Goal: Use online tool/utility: Utilize a website feature to perform a specific function

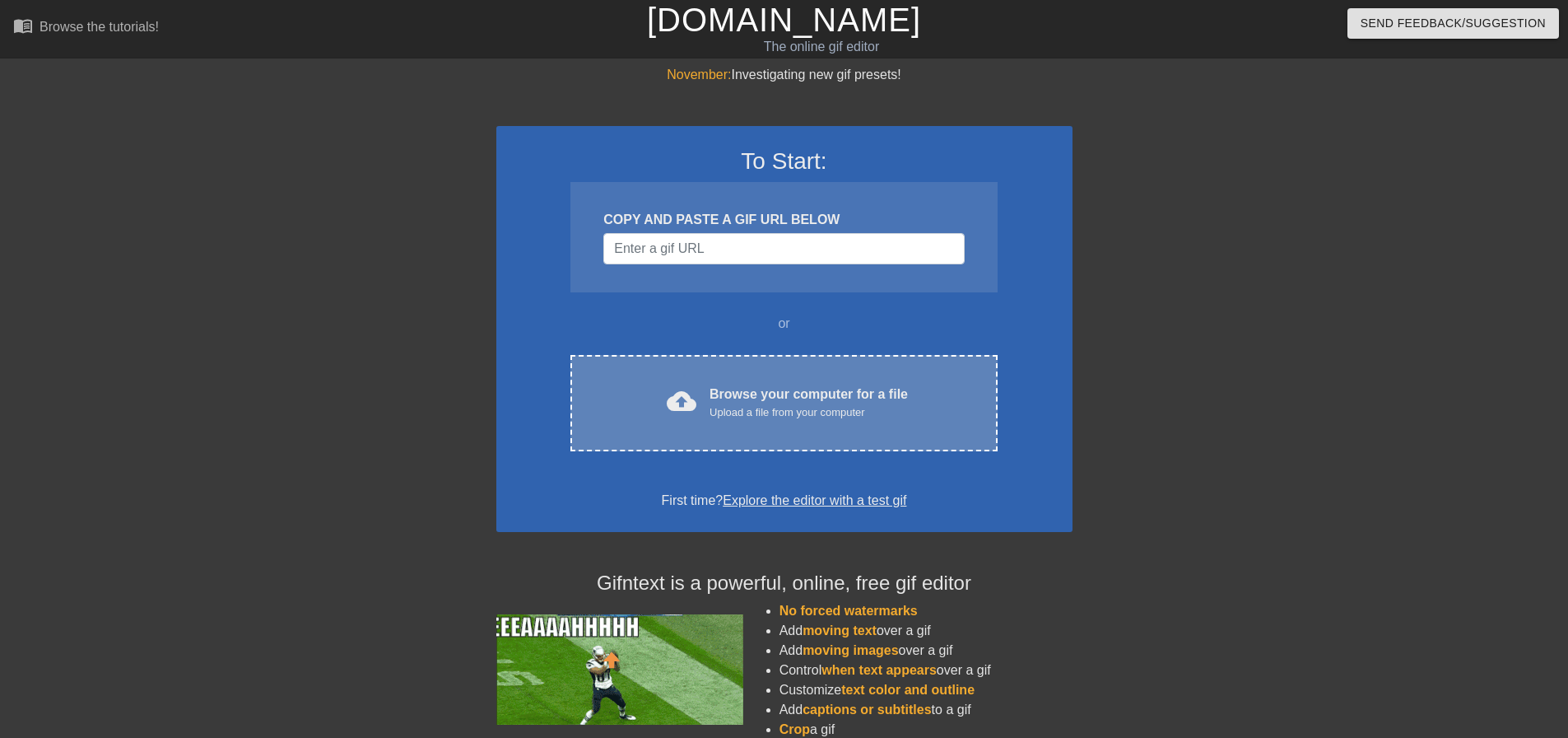
click at [705, 361] on div "cloud_upload Browse your computer for a file Upload a file from your computer C…" at bounding box center [784, 403] width 426 height 96
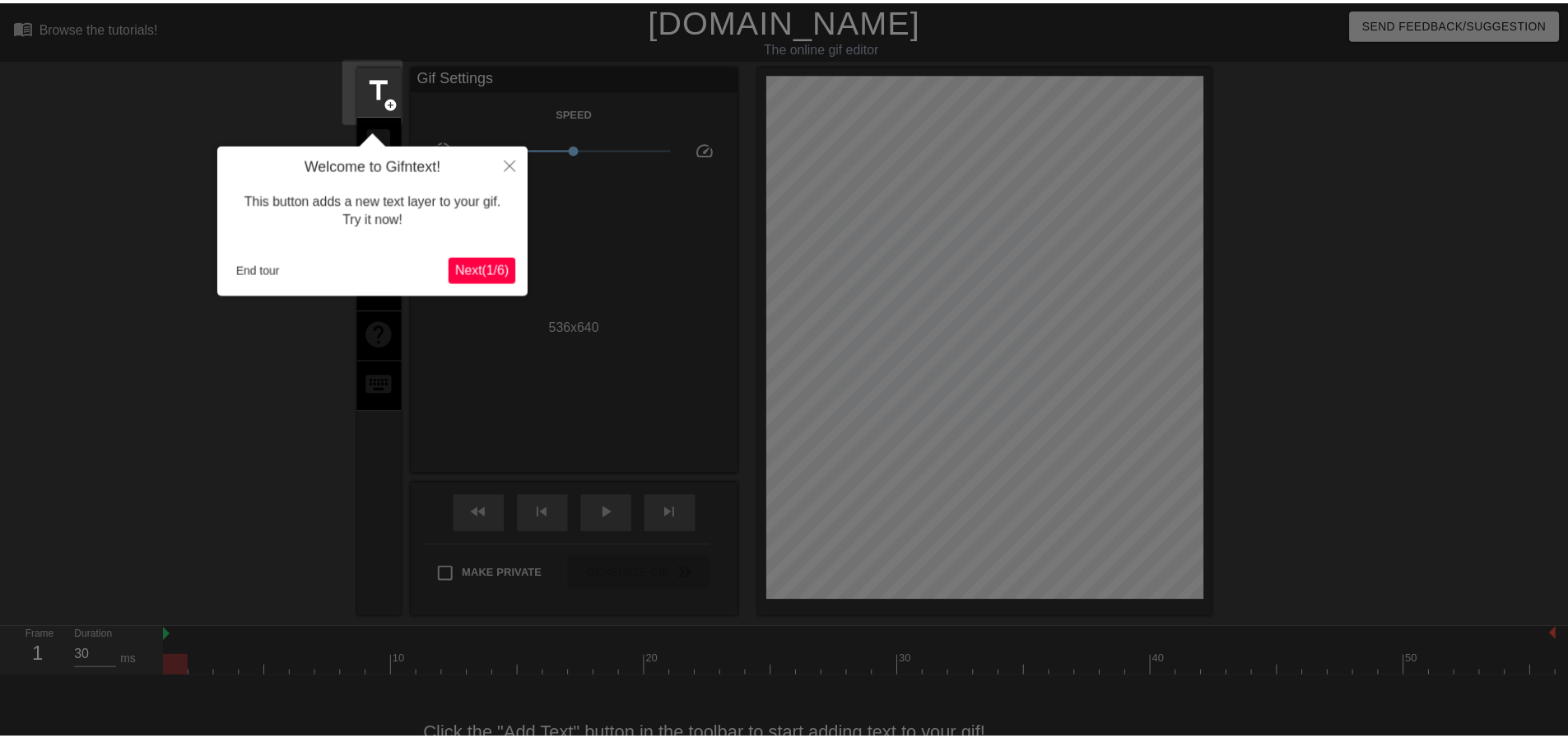
scroll to position [40, 0]
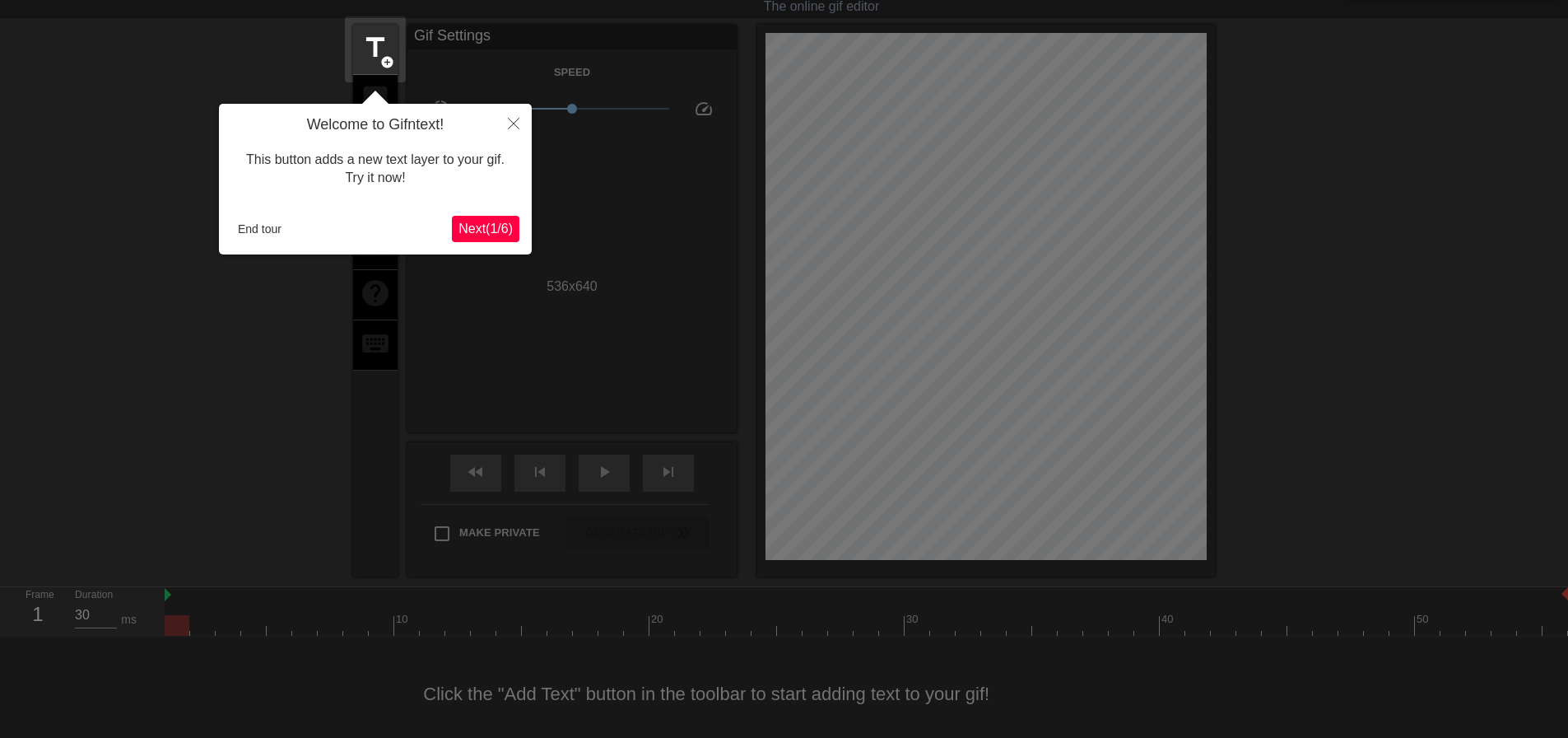
click at [479, 218] on button "Next ( 1 / 6 )" at bounding box center [486, 229] width 67 height 27
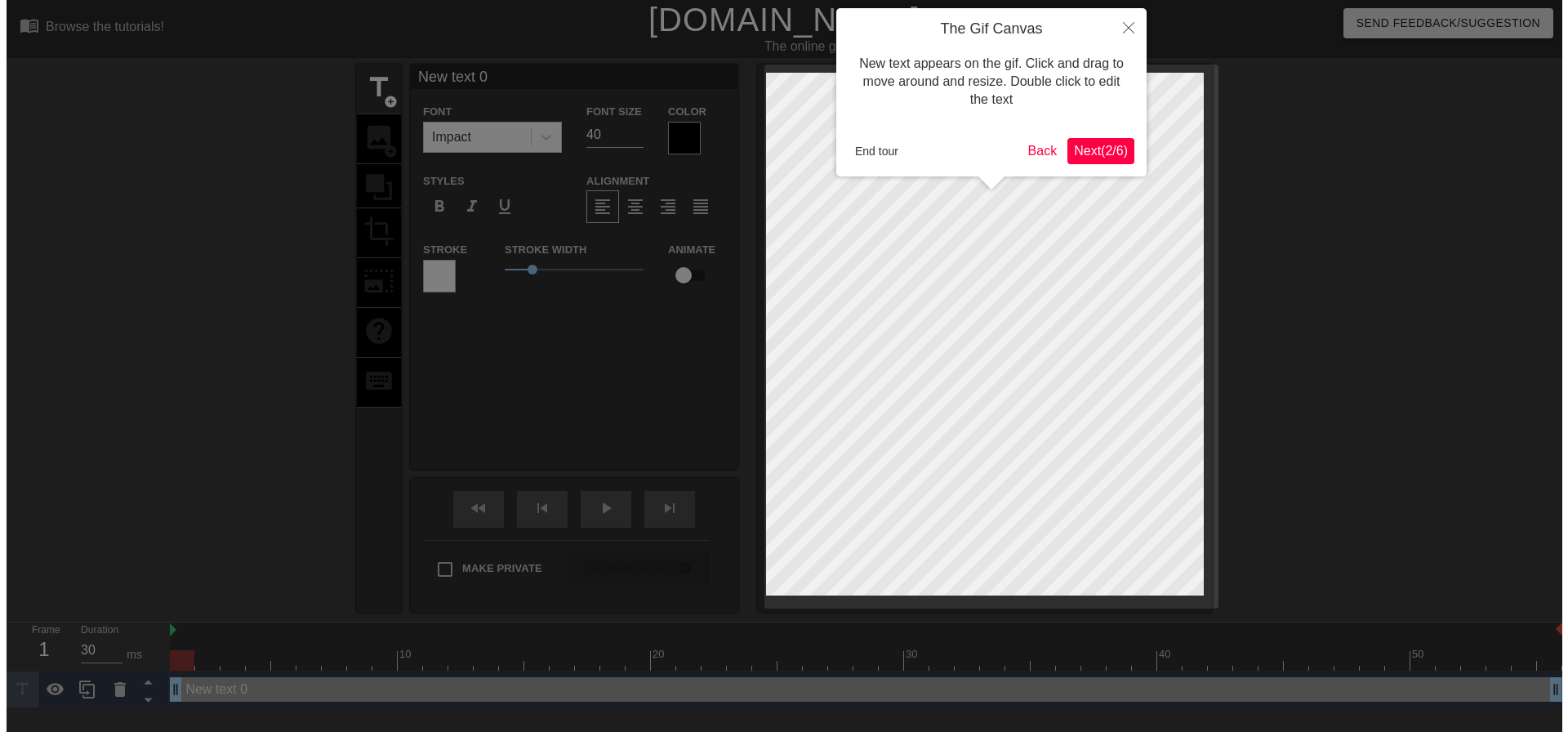
scroll to position [0, 0]
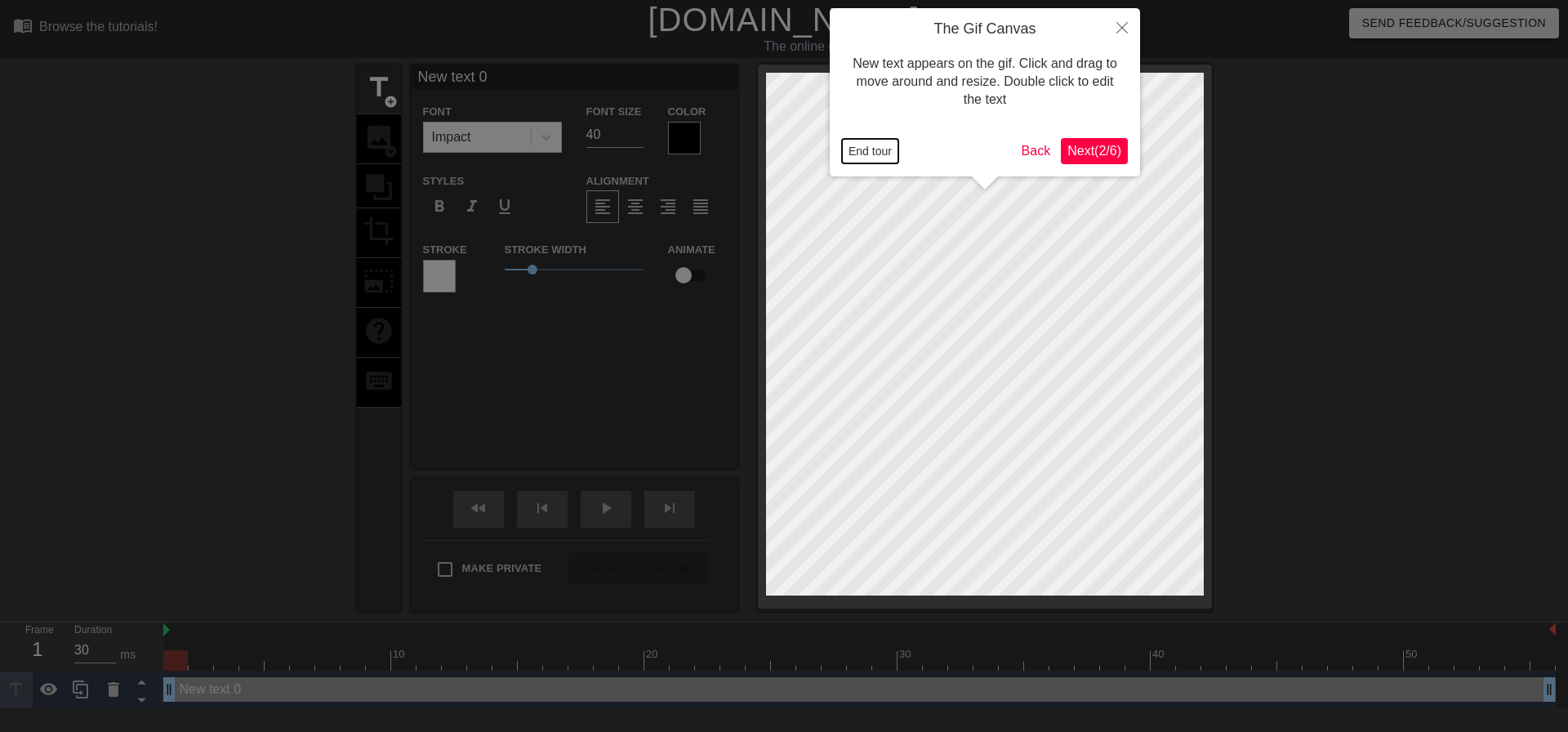
click at [874, 157] on button "End tour" at bounding box center [870, 152] width 56 height 25
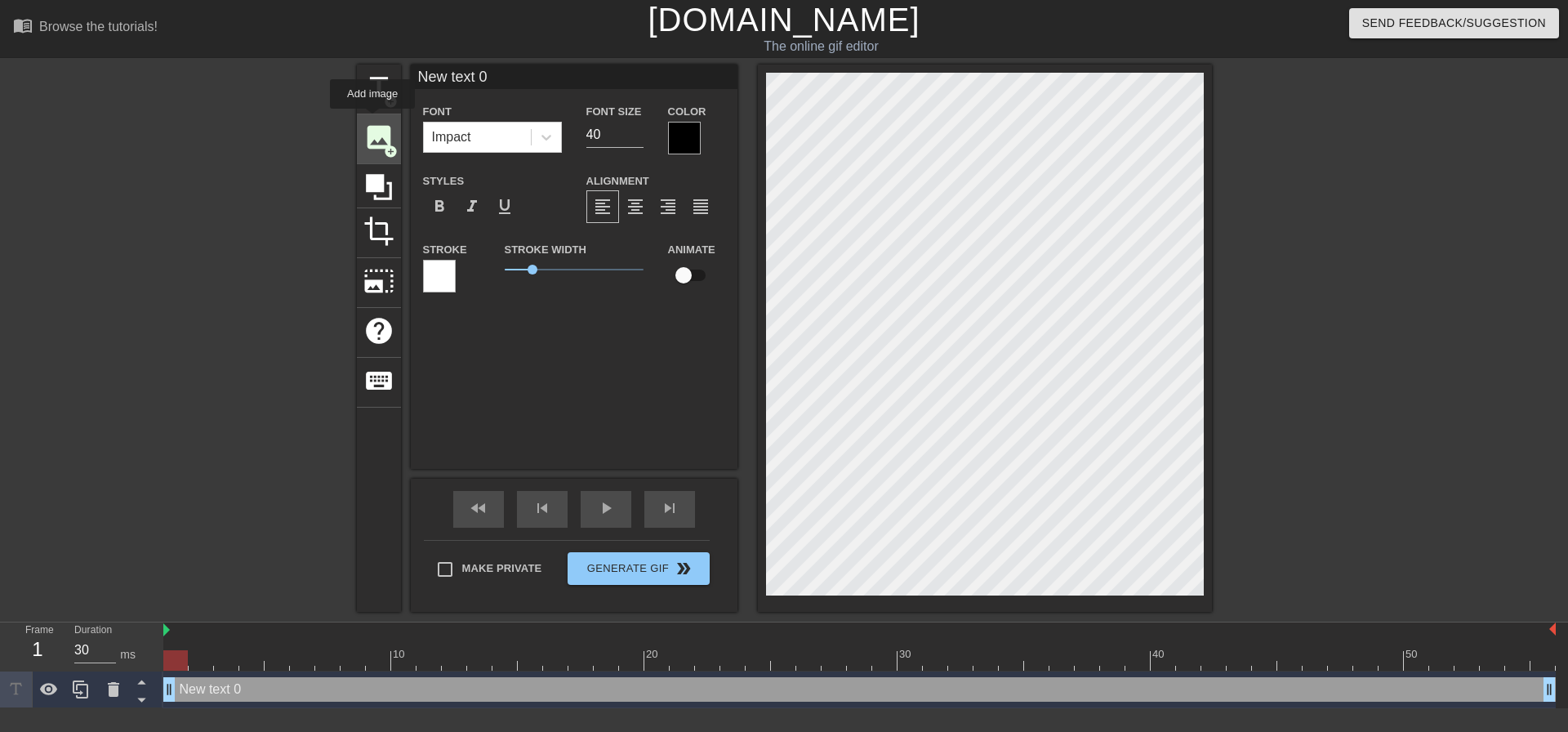
drag, startPoint x: 366, startPoint y: 131, endPoint x: 374, endPoint y: 118, distance: 15.3
click at [374, 118] on div "image add_circle" at bounding box center [379, 139] width 44 height 50
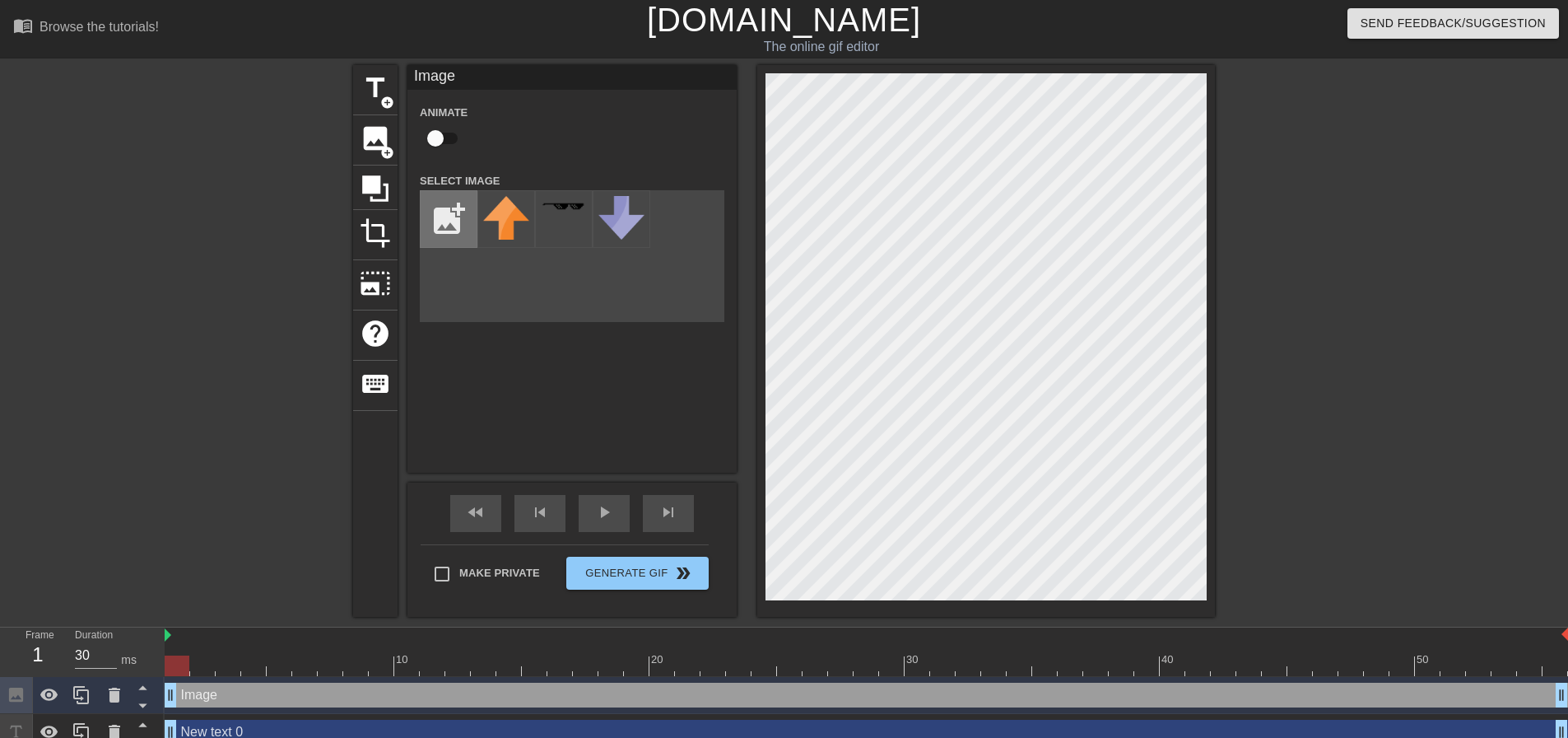
click at [432, 206] on input "file" at bounding box center [448, 218] width 56 height 56
type input "C:\fakepath\noFilter (1).webp"
click at [1343, 552] on div "title add_circle image add_circle crop photo_size_select_large help keyboard Im…" at bounding box center [784, 340] width 1568 height 552
click at [1567, 264] on html "menu_book Browse the tutorials! [DOMAIN_NAME] The online gif editor Send Feedba…" at bounding box center [784, 376] width 1568 height 751
click at [1494, 476] on div "title add_circle image add_circle crop photo_size_select_large help keyboard Im…" at bounding box center [784, 340] width 1568 height 552
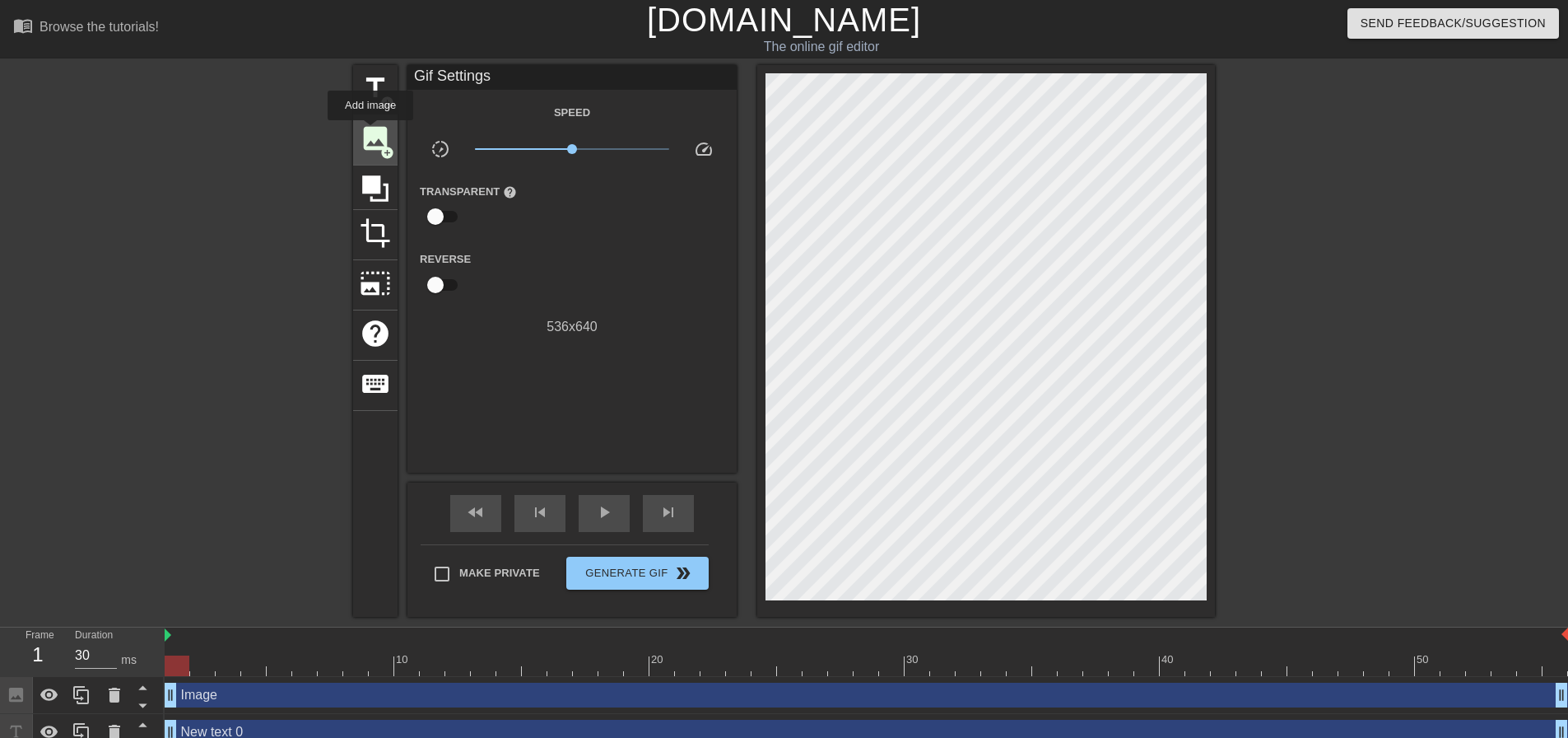
click at [370, 131] on span "image" at bounding box center [375, 138] width 31 height 31
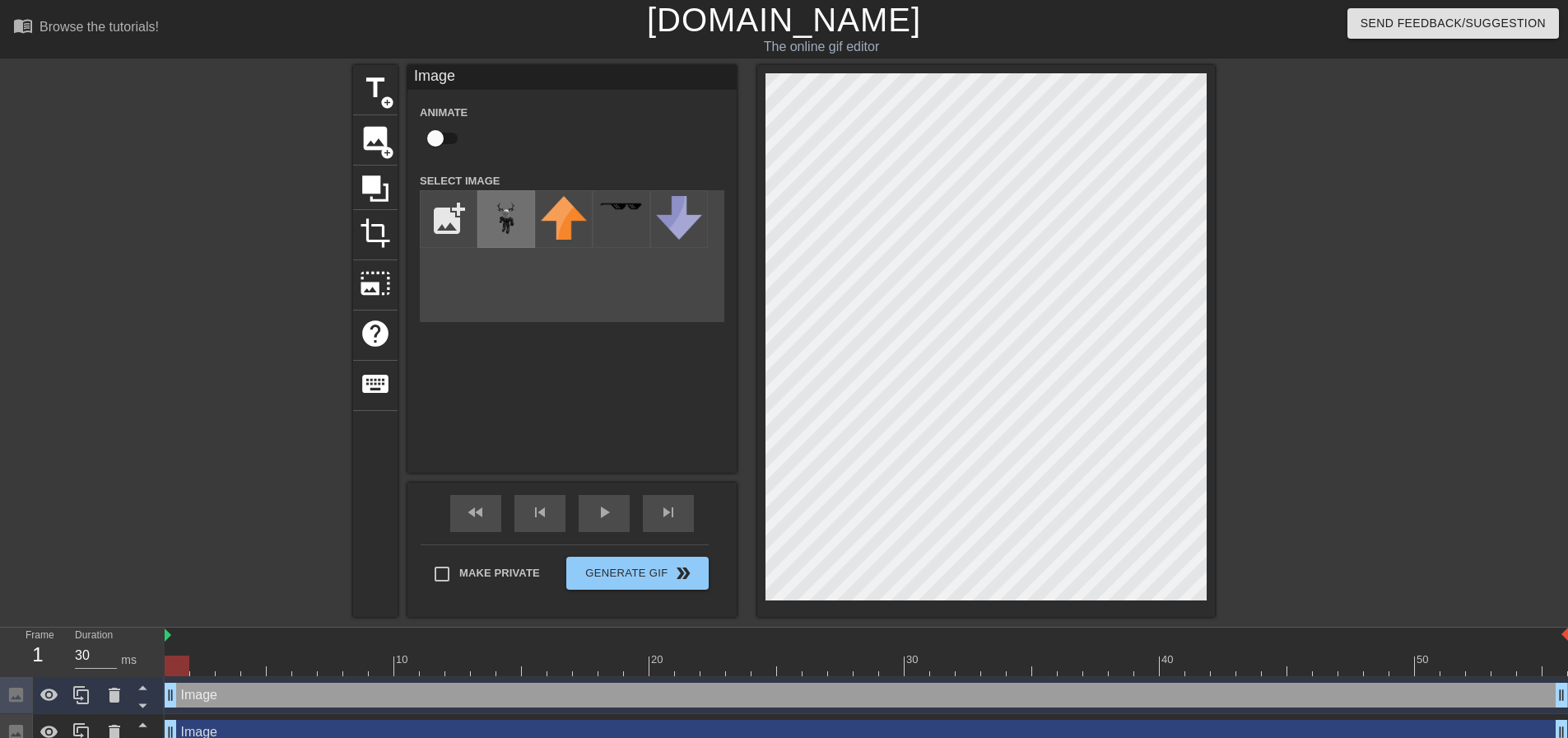
click at [488, 240] on img at bounding box center [506, 219] width 46 height 46
click at [1282, 87] on div "title add_circle image add_circle crop photo_size_select_large help keyboard Im…" at bounding box center [784, 340] width 1568 height 552
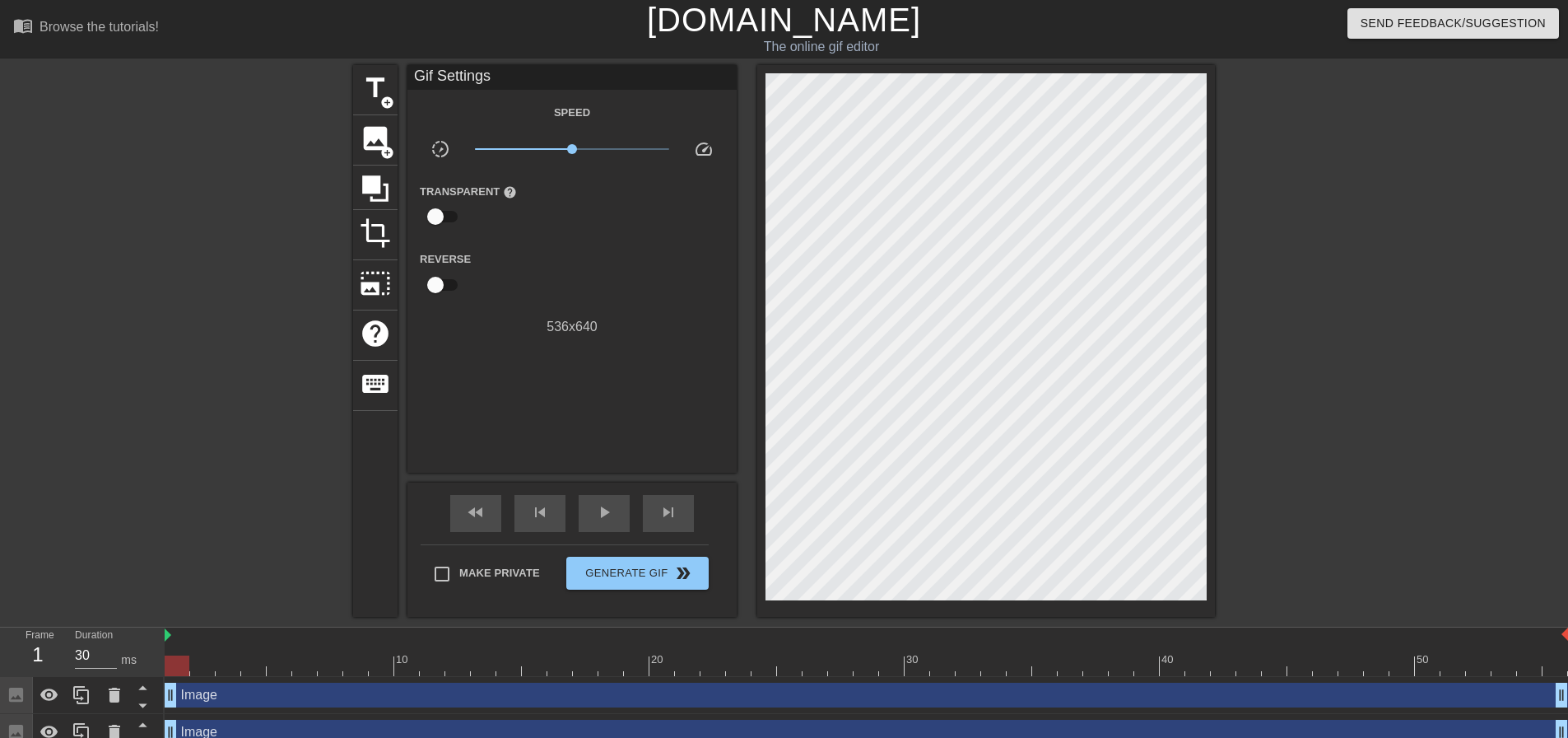
click at [1120, 338] on div at bounding box center [986, 340] width 458 height 552
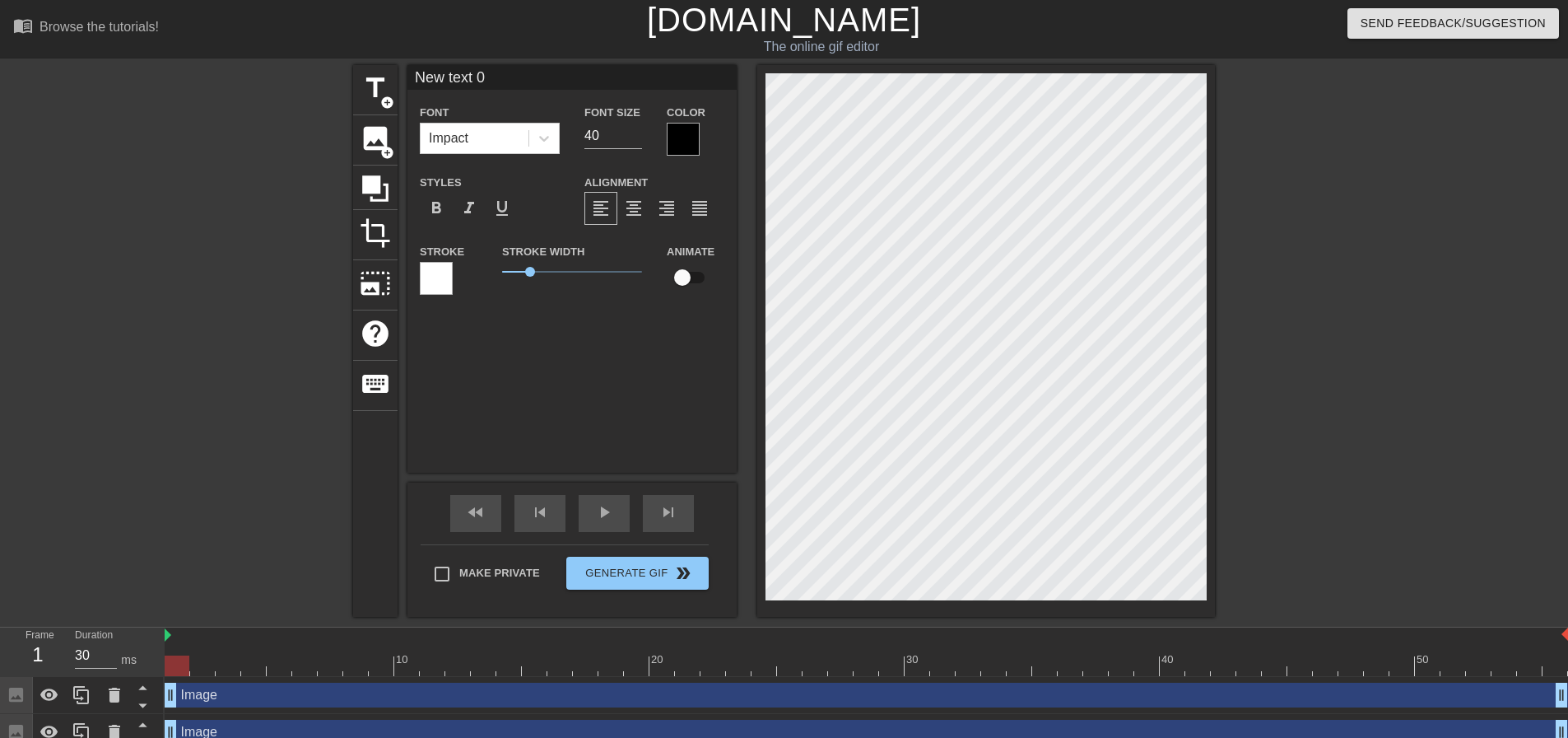
drag, startPoint x: 1208, startPoint y: 247, endPoint x: 1580, endPoint y: 380, distance: 395.1
click at [1567, 380] on html "menu_book Browse the tutorials! [DOMAIN_NAME] The online gif editor Send Feedba…" at bounding box center [784, 393] width 1568 height 788
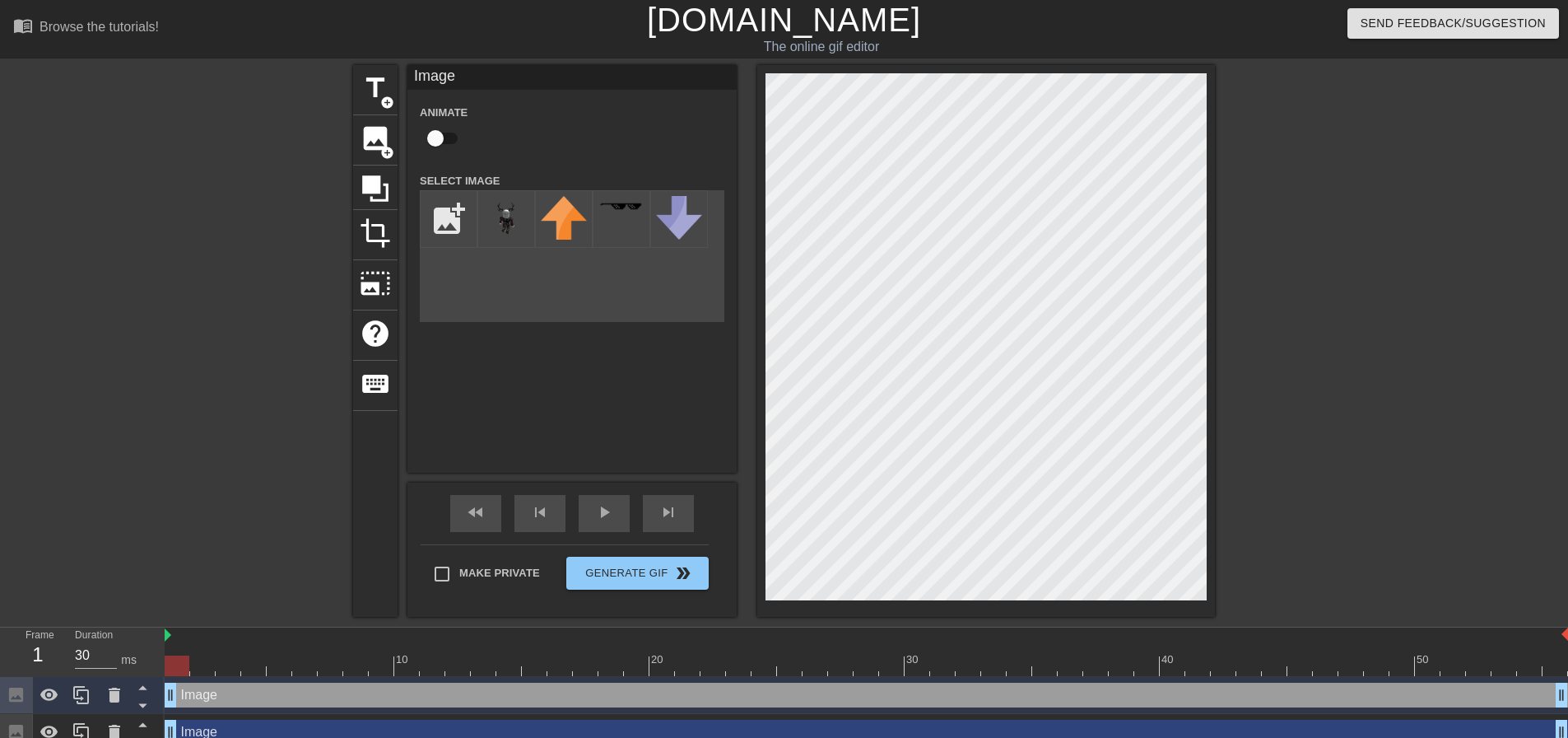
click at [1442, 46] on div "menu_book Browse the tutorials! [DOMAIN_NAME] The online gif editor Send Feedba…" at bounding box center [784, 393] width 1568 height 788
click at [1124, 347] on div at bounding box center [986, 340] width 458 height 552
drag, startPoint x: 1214, startPoint y: 254, endPoint x: 730, endPoint y: 91, distance: 510.7
click at [709, 81] on div "title add_circle image add_circle crop photo_size_select_large help keyboard Im…" at bounding box center [784, 340] width 862 height 552
click at [1567, 356] on html "menu_book Browse the tutorials! [DOMAIN_NAME] The online gif editor Send Feedba…" at bounding box center [784, 393] width 1568 height 788
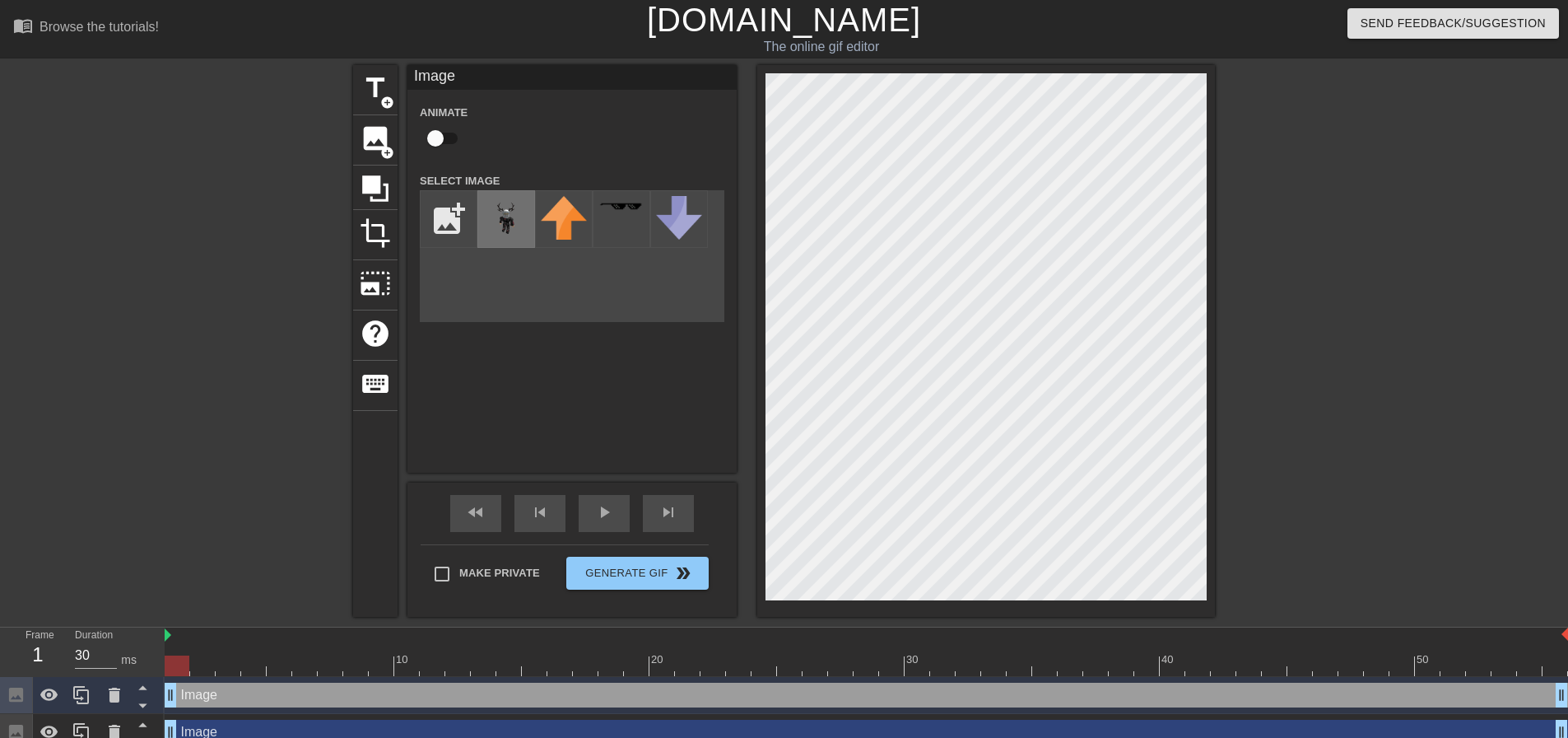
click at [480, 232] on div at bounding box center [506, 218] width 58 height 58
click at [509, 226] on img at bounding box center [506, 219] width 46 height 46
click at [1465, 433] on div at bounding box center [1358, 312] width 247 height 494
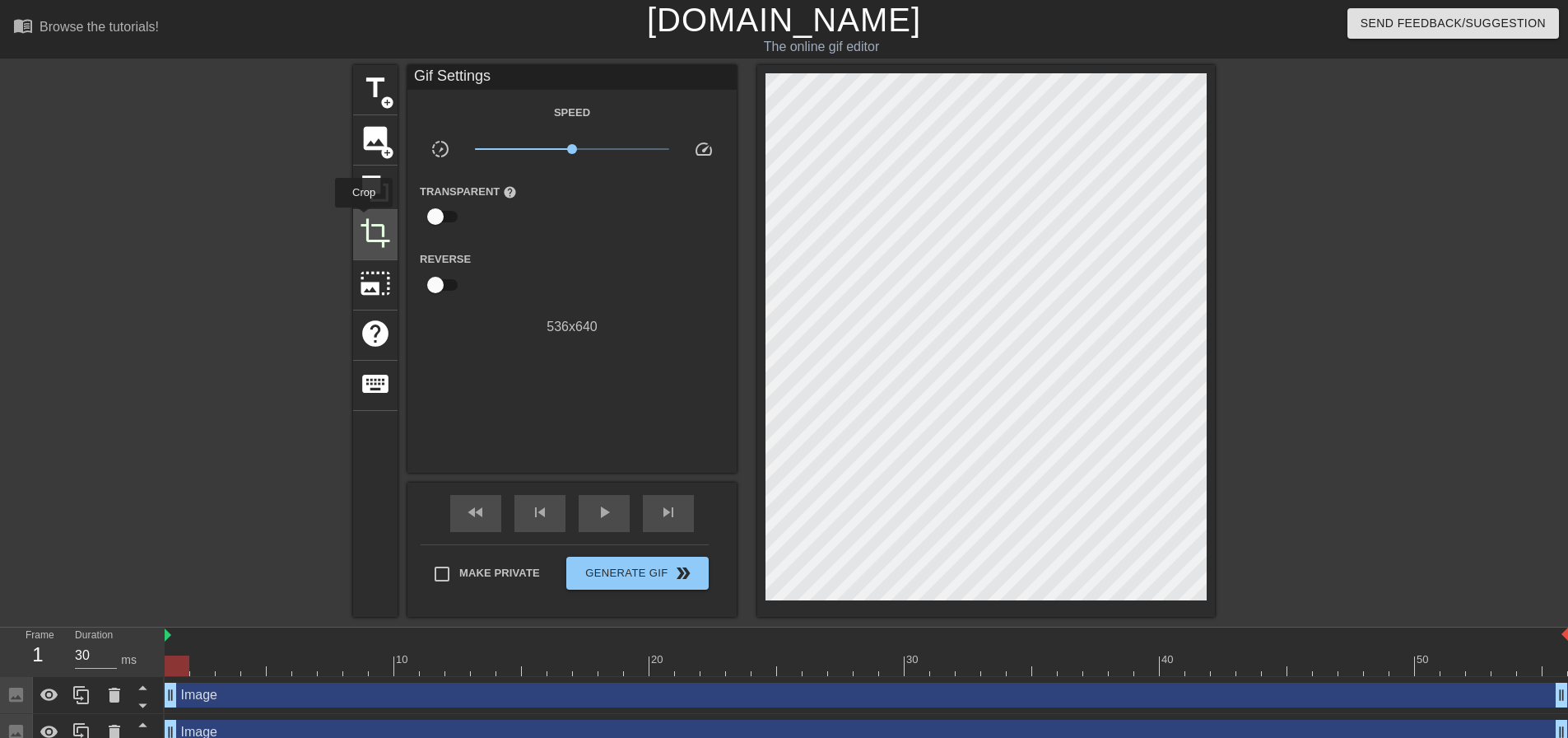
click at [364, 219] on span "crop" at bounding box center [375, 233] width 31 height 31
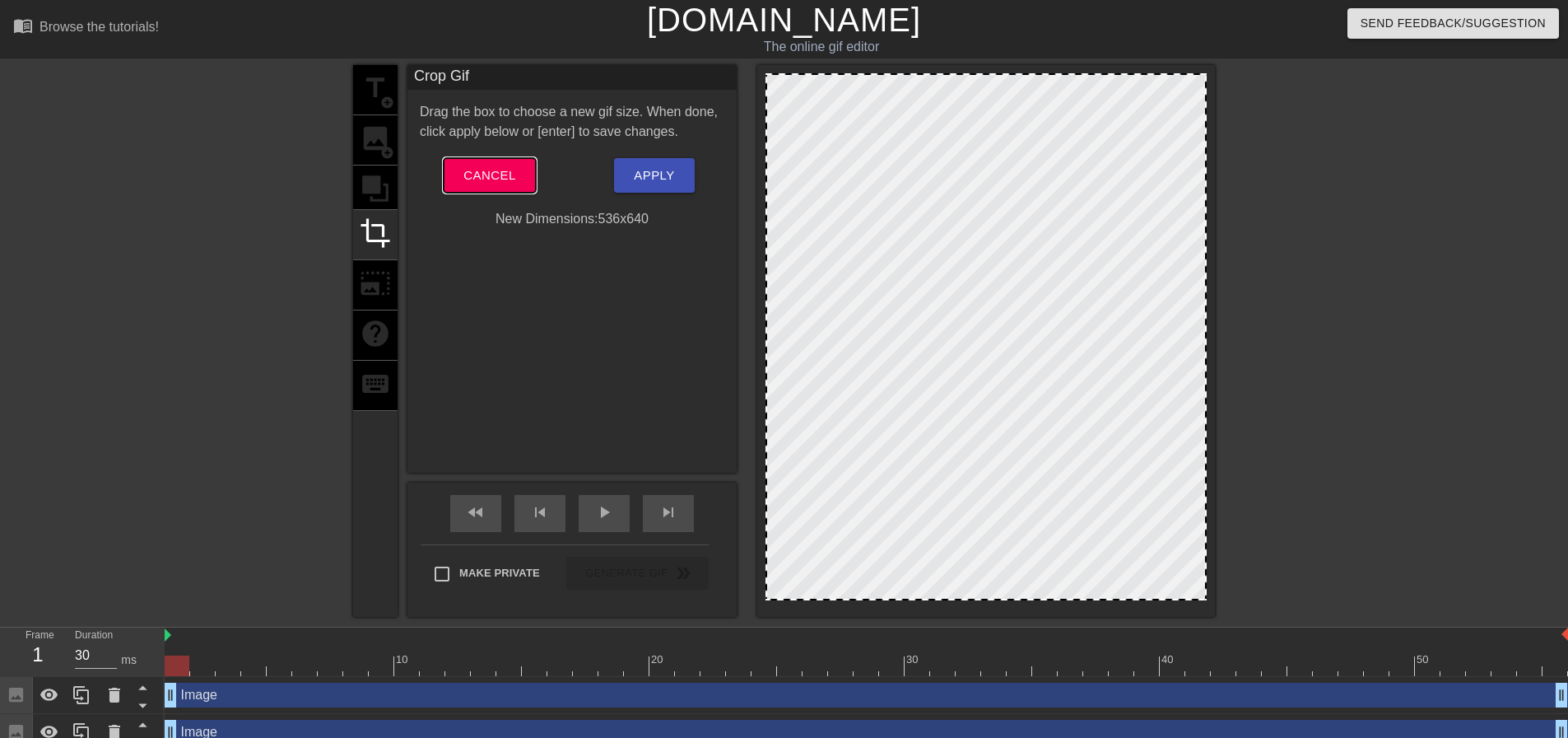
click at [477, 180] on span "Cancel" at bounding box center [489, 175] width 51 height 21
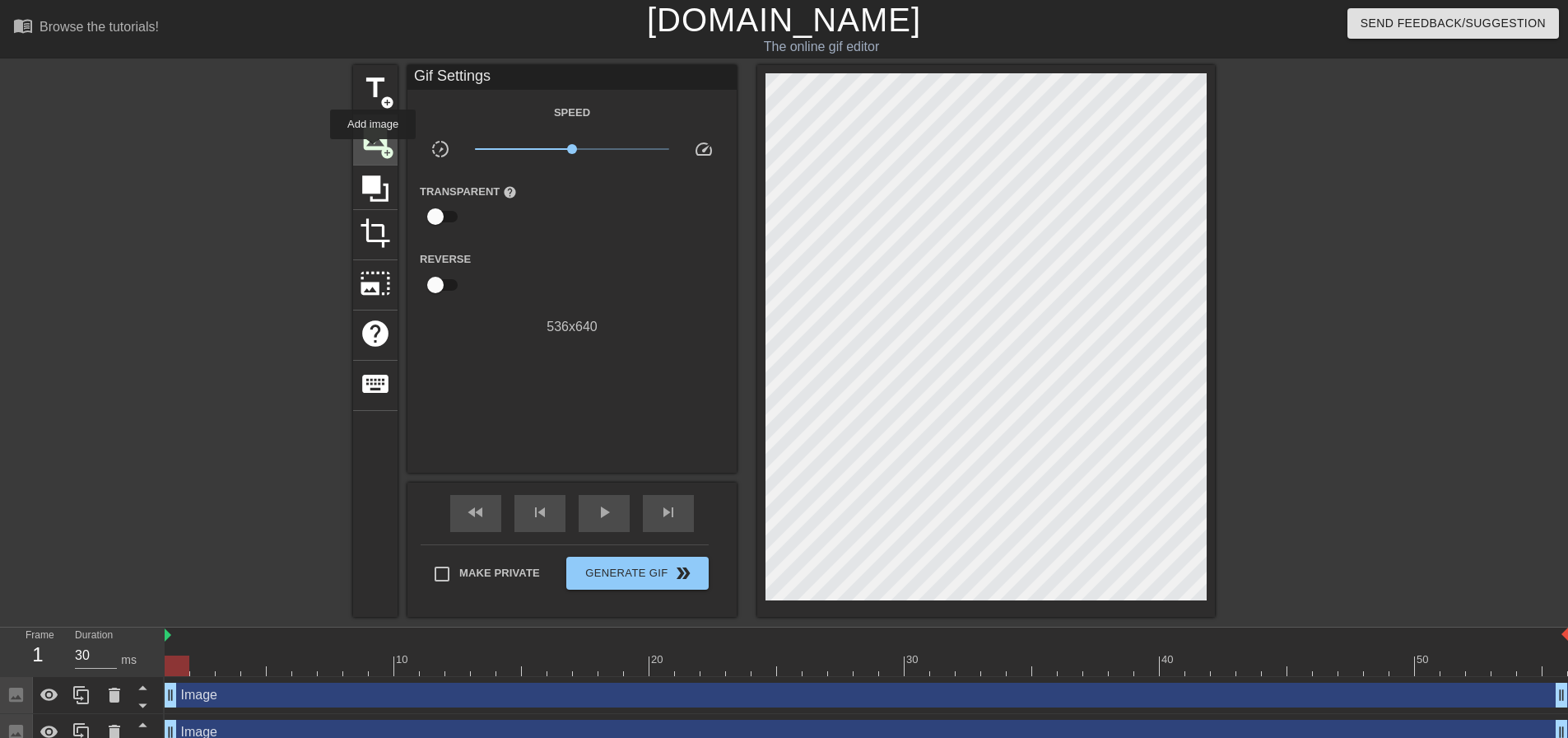
click at [372, 150] on span "image" at bounding box center [375, 138] width 31 height 31
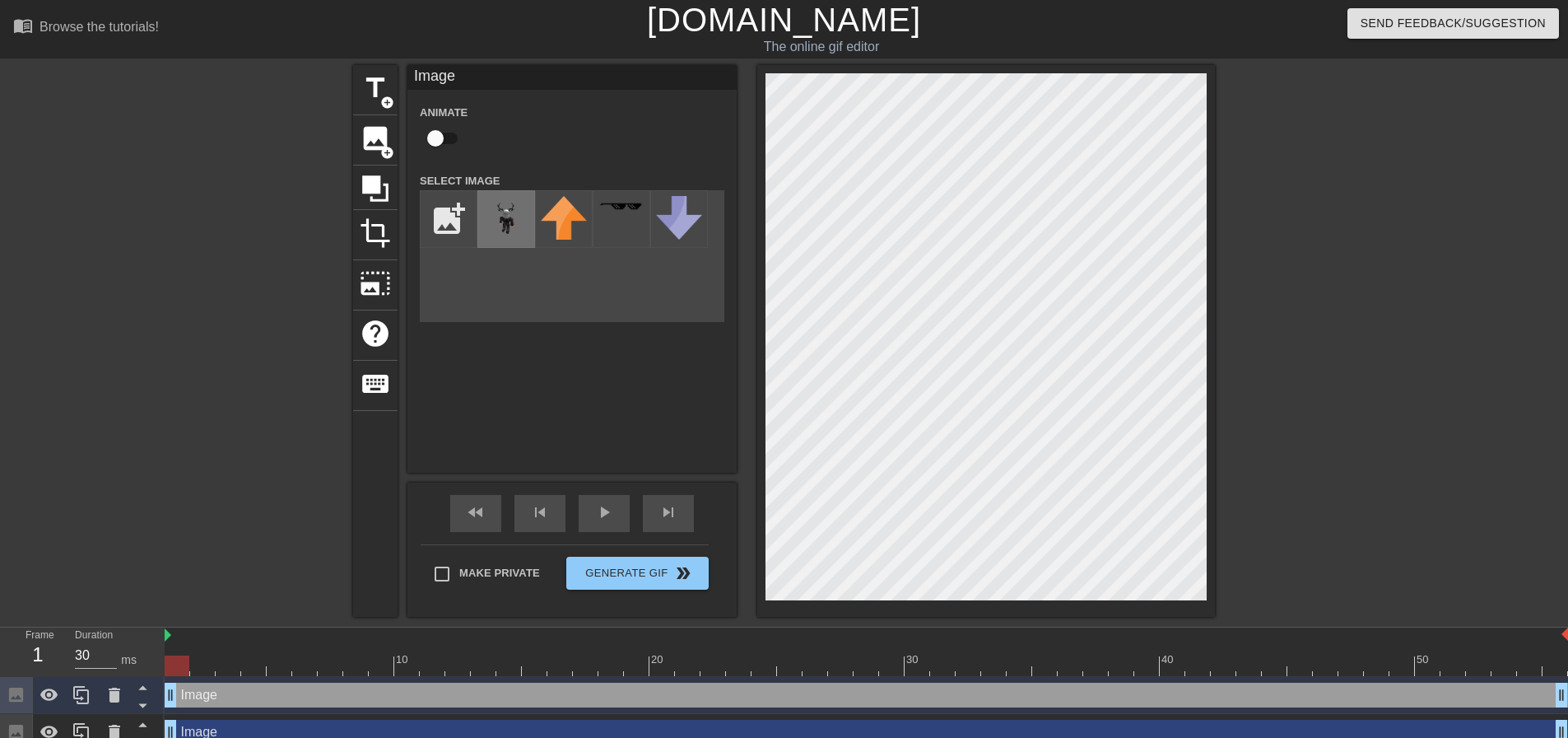
click at [492, 210] on img at bounding box center [506, 219] width 46 height 46
click at [1275, 309] on div "title add_circle image add_circle crop photo_size_select_large help keyboard Im…" at bounding box center [784, 340] width 1568 height 552
click at [1198, 2] on div "menu_book Browse the tutorials! [DOMAIN_NAME] The online gif editor Send Feedba…" at bounding box center [784, 412] width 1568 height 825
click at [1016, 28] on div "menu_book Browse the tutorials! [DOMAIN_NAME] The online gif editor Send Feedba…" at bounding box center [784, 412] width 1568 height 825
click at [1102, 44] on div "menu_book Browse the tutorials! [DOMAIN_NAME] The online gif editor Send Feedba…" at bounding box center [784, 412] width 1568 height 825
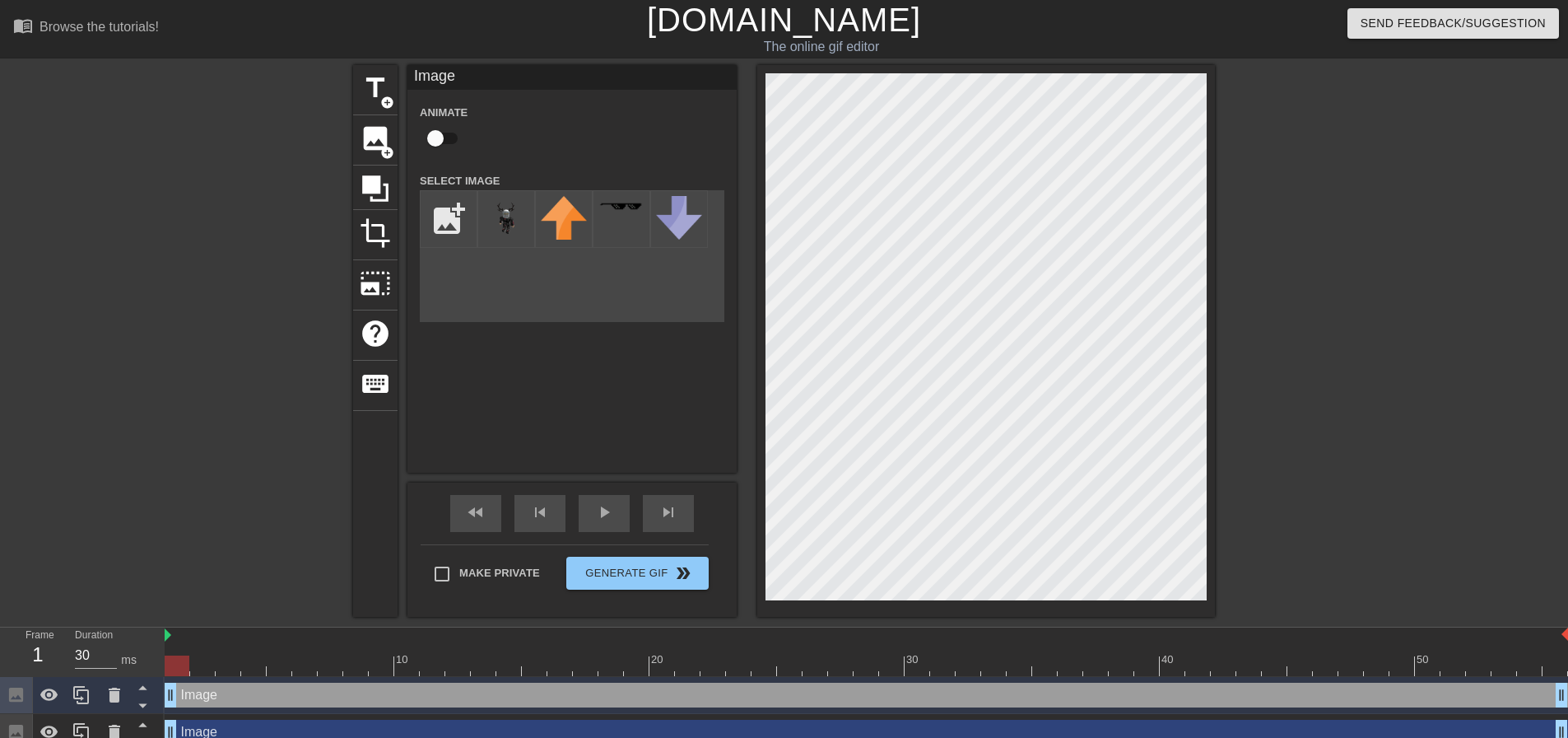
click at [1453, 73] on div at bounding box center [1358, 312] width 247 height 494
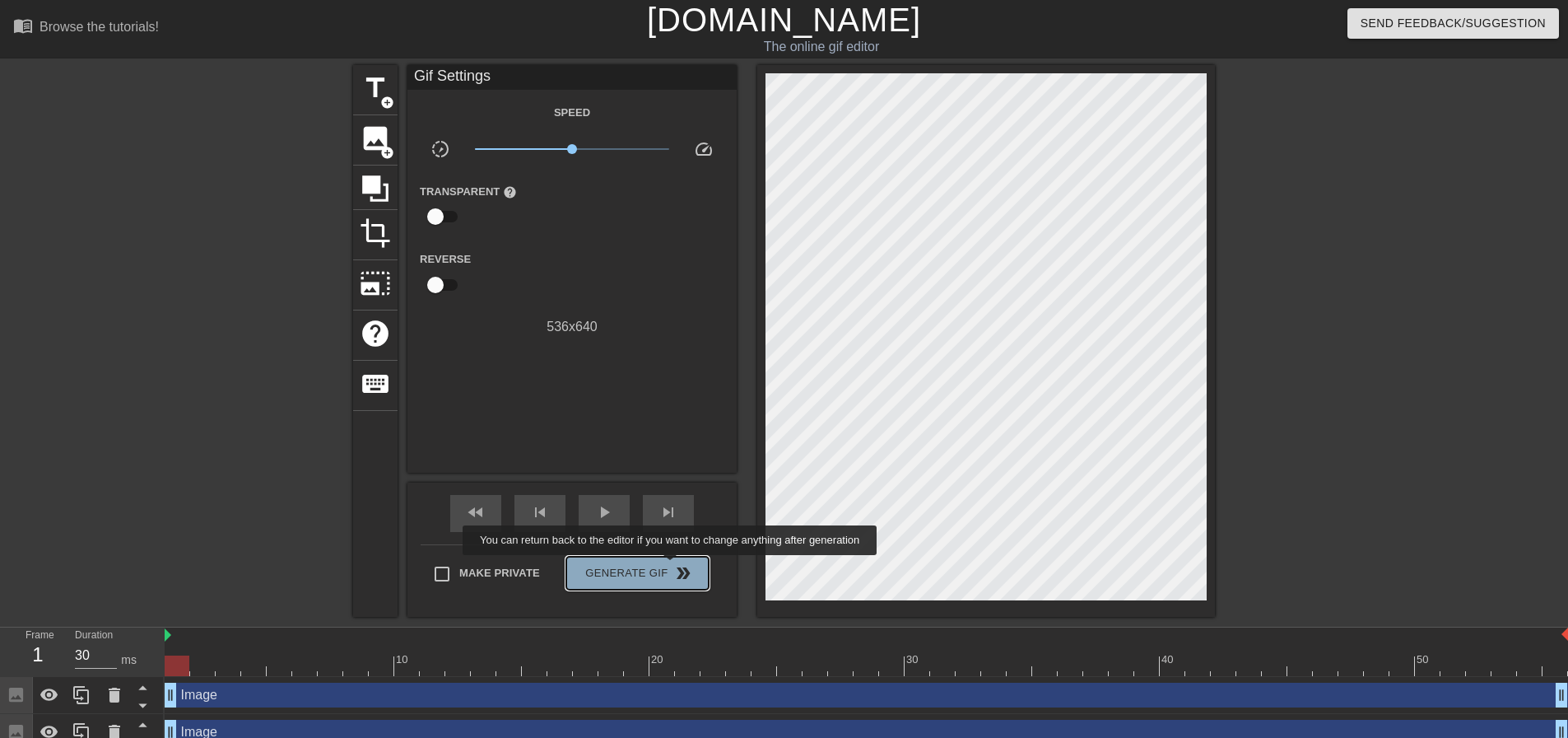
click at [673, 567] on span "double_arrow" at bounding box center [683, 573] width 20 height 20
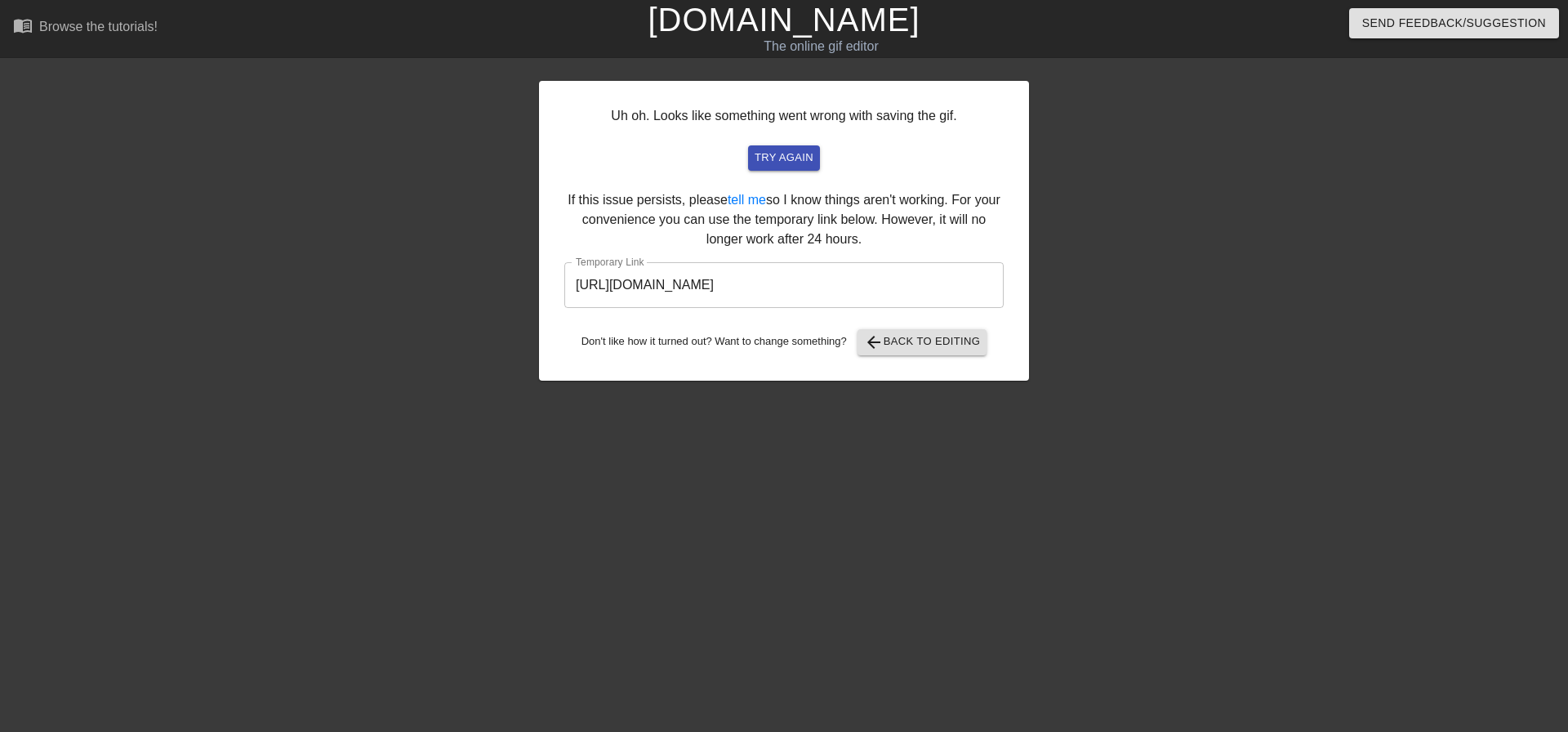
click at [714, 297] on input "[URL][DOMAIN_NAME]" at bounding box center [784, 285] width 440 height 46
